Goal: Task Accomplishment & Management: Use online tool/utility

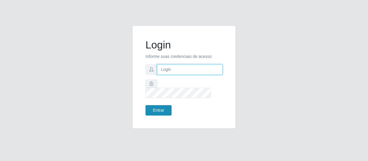
type input "[EMAIL_ADDRESS][DOMAIN_NAME]"
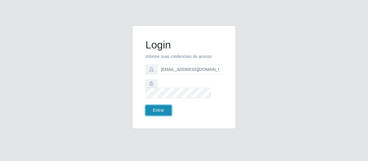
click at [163, 107] on button "Entrar" at bounding box center [158, 110] width 26 height 10
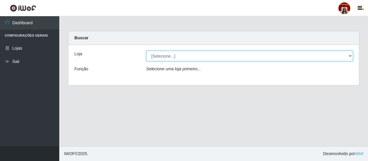
click at [349, 56] on select "[Selecione...] Mar Vermelho - Loja 04" at bounding box center [249, 56] width 207 height 10
select select "251"
click at [146, 51] on select "[Selecione...] Mar Vermelho - Loja 04" at bounding box center [249, 56] width 207 height 10
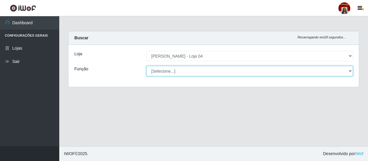
click at [350, 70] on select "[Selecione...] ASG ASG + ASG ++ Auxiliar de Depósito Auxiliar de Depósito + Aux…" at bounding box center [249, 71] width 207 height 10
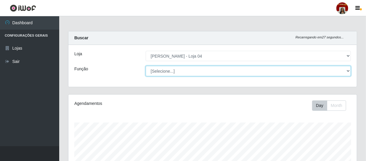
scroll to position [123, 288]
select select "112"
click at [146, 66] on select "[Selecione...] ASG ASG + ASG ++ Auxiliar de Depósito Auxiliar de Depósito + Aux…" at bounding box center [248, 71] width 205 height 10
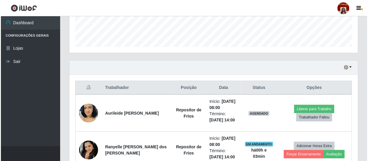
scroll to position [215, 0]
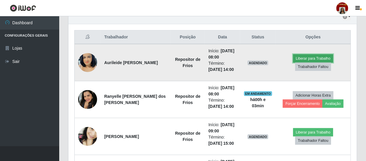
click at [308, 57] on button "Liberar para Trabalho" at bounding box center [313, 58] width 40 height 8
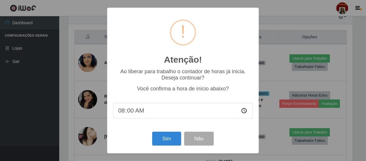
scroll to position [123, 286]
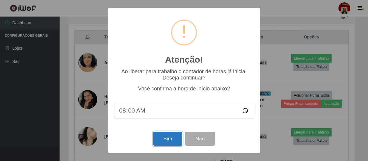
click at [171, 138] on button "Sim" at bounding box center [167, 139] width 29 height 14
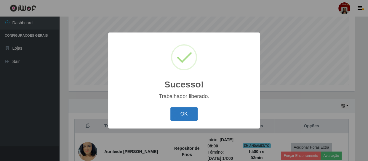
click at [184, 115] on button "OK" at bounding box center [184, 115] width 28 height 14
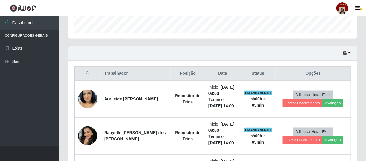
scroll to position [180, 0]
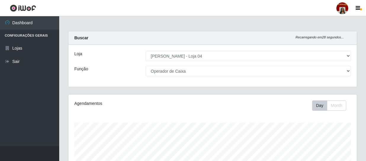
select select "251"
select select "22"
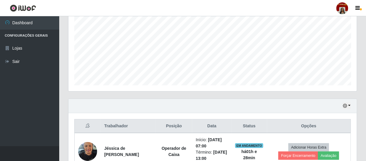
scroll to position [123, 288]
